Goal: Transaction & Acquisition: Download file/media

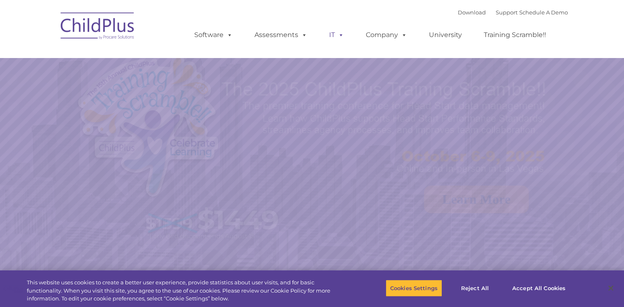
select select "MEDIUM"
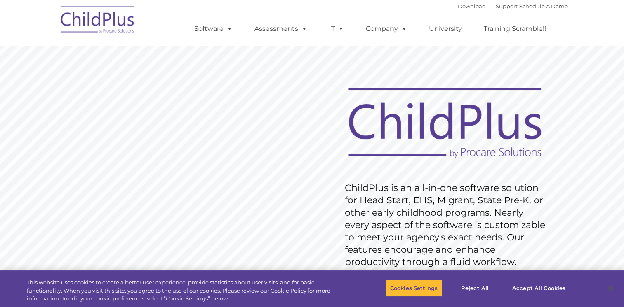
click at [115, 21] on img at bounding box center [97, 20] width 82 height 41
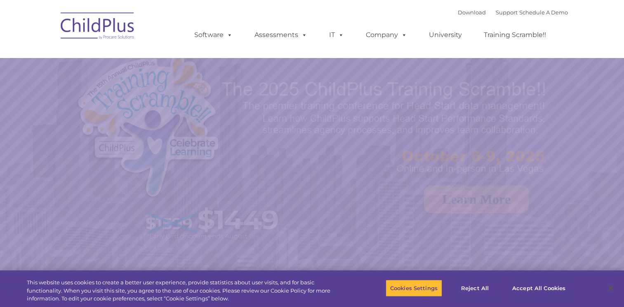
select select "MEDIUM"
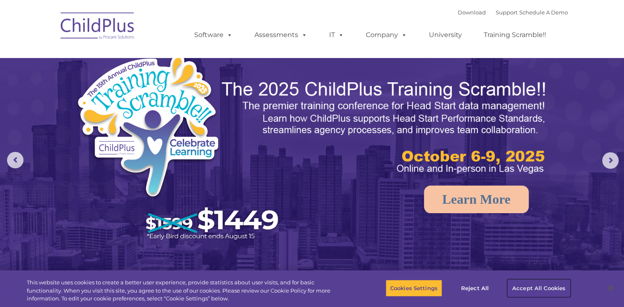
click at [523, 288] on button "Accept All Cookies" at bounding box center [538, 288] width 62 height 17
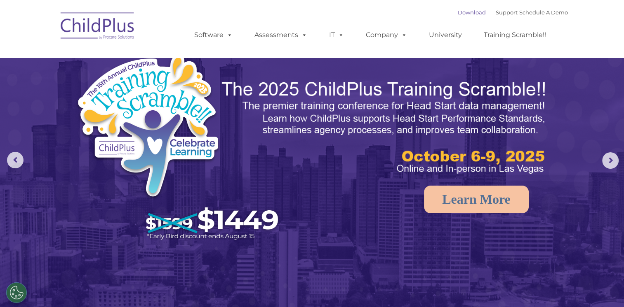
click at [470, 13] on link "Download" at bounding box center [471, 12] width 28 height 7
